Goal: Information Seeking & Learning: Learn about a topic

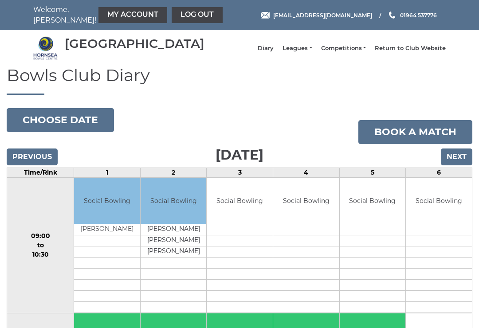
click at [64, 126] on button "Choose date" at bounding box center [60, 120] width 107 height 24
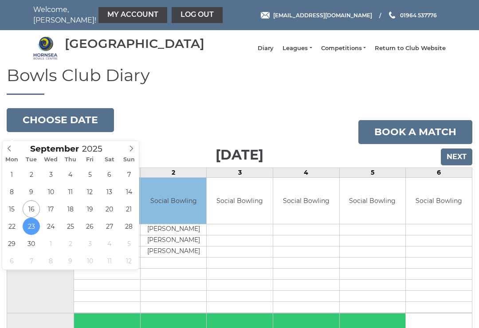
type input "2025-09-16"
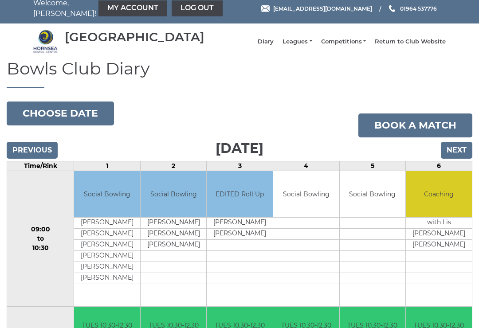
scroll to position [7, 0]
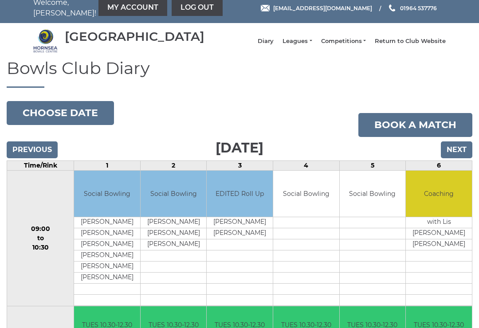
click at [306, 42] on link "Leagues" at bounding box center [297, 41] width 29 height 8
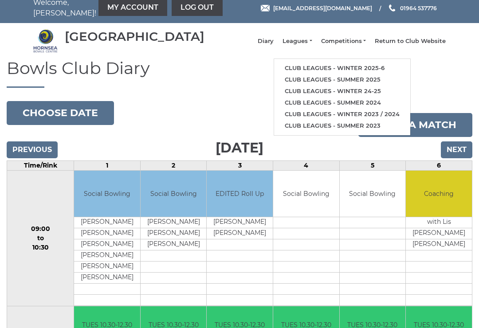
click at [354, 66] on li "Club leagues - Winter 2025-6" at bounding box center [342, 69] width 136 height 12
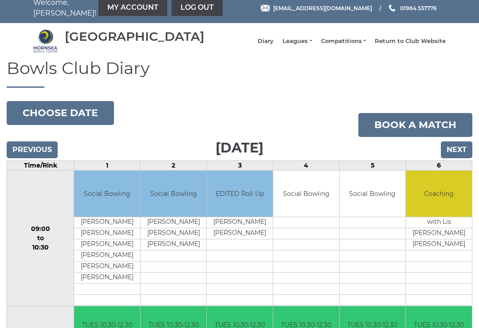
click at [308, 44] on link "Leagues" at bounding box center [297, 41] width 29 height 8
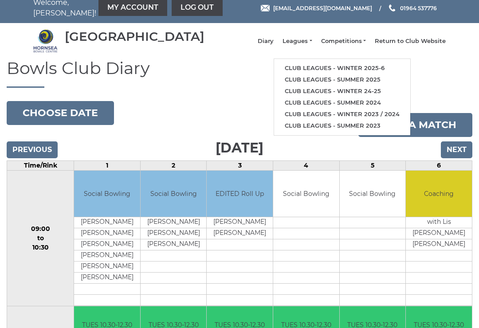
click at [327, 73] on link "Club leagues - Winter 2025-6" at bounding box center [342, 69] width 136 height 12
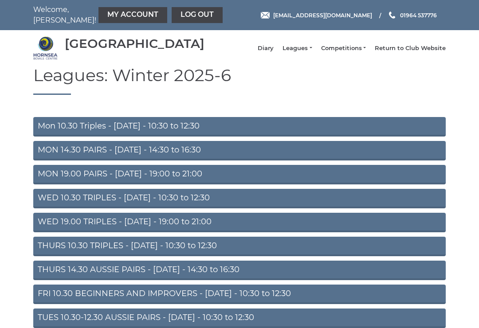
click at [169, 136] on link "Mon 10.30 Triples - Monday - 10:30 to 12:30" at bounding box center [239, 127] width 413 height 20
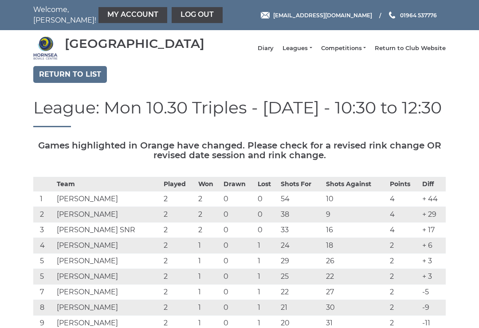
click at [305, 52] on link "Leagues" at bounding box center [297, 48] width 29 height 8
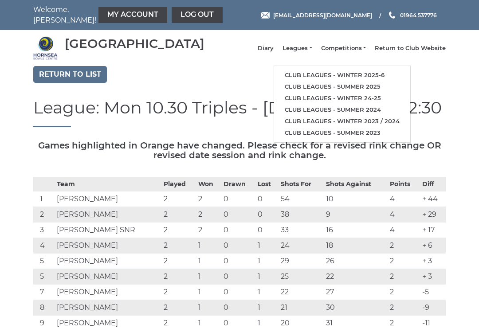
click at [362, 90] on link "Club leagues - Summer 2025" at bounding box center [342, 87] width 136 height 12
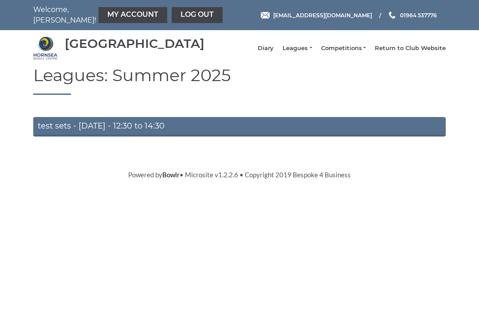
click at [308, 51] on link "Leagues" at bounding box center [297, 48] width 29 height 8
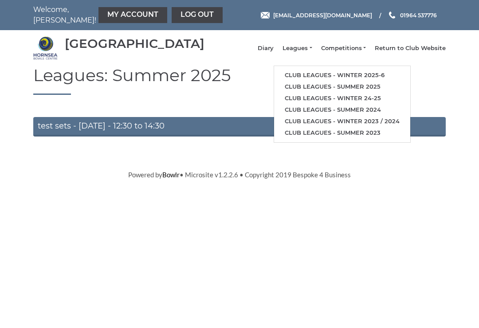
click at [341, 76] on link "Club leagues - Winter 2025-6" at bounding box center [342, 76] width 136 height 12
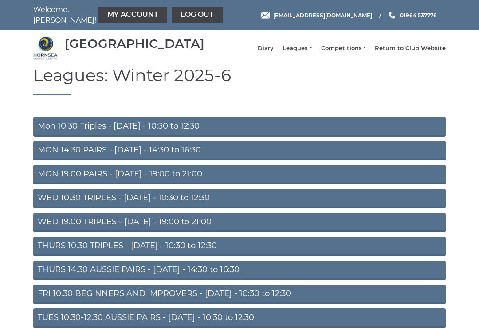
click at [239, 157] on link "MON 14.30 PAIRS - Monday - 14:30 to 16:30" at bounding box center [239, 151] width 413 height 20
click at [160, 156] on link "MON 14.30 PAIRS - Monday - 14:30 to 16:30" at bounding box center [239, 151] width 413 height 20
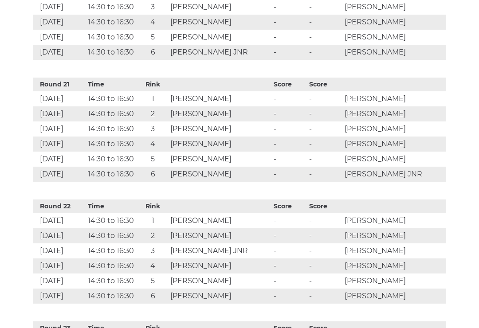
scroll to position [2825, 0]
